Goal: Check status: Check status

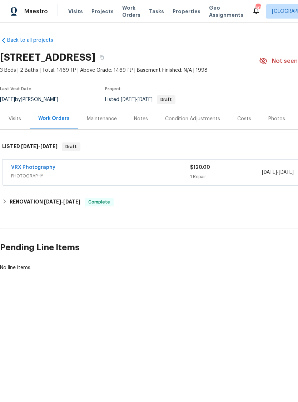
click at [76, 15] on span "Visits" at bounding box center [75, 11] width 15 height 7
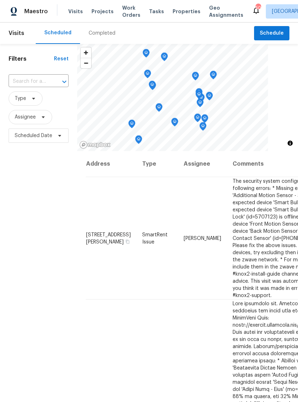
click at [24, 85] on input "text" at bounding box center [29, 81] width 40 height 11
type input "3"
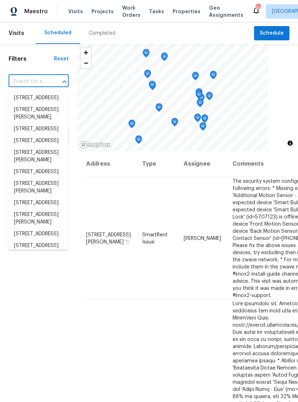
click at [74, 19] on div "Maestro Visits Projects Work Orders Tasks Properties Geo Assignments 50 [PERSON…" at bounding box center [149, 11] width 298 height 22
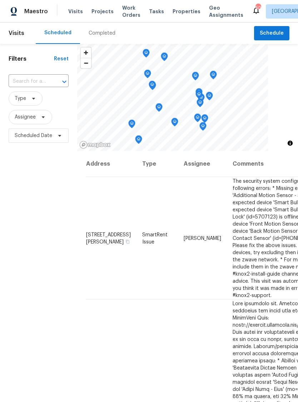
click at [71, 10] on span "Visits" at bounding box center [75, 11] width 15 height 7
click at [25, 84] on input "text" at bounding box center [29, 81] width 40 height 11
type input "owster"
